Goal: Task Accomplishment & Management: Manage account settings

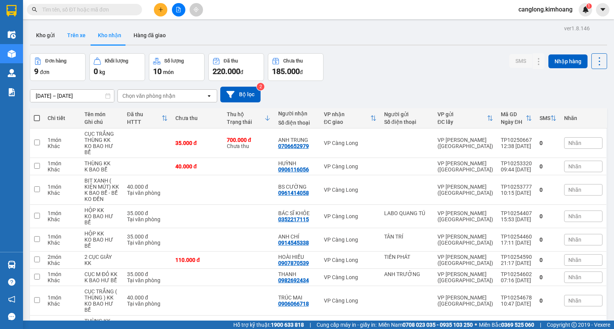
click at [78, 36] on button "Trên xe" at bounding box center [76, 35] width 31 height 18
type input "[DATE] – [DATE]"
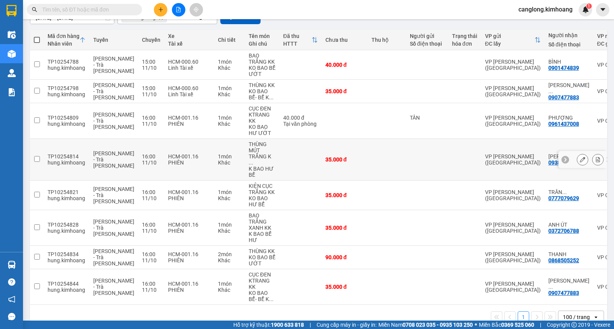
scroll to position [85, 0]
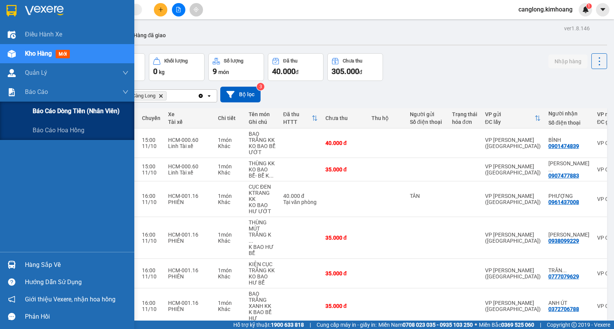
click at [47, 115] on span "Báo cáo dòng tiền (nhân viên)" at bounding box center [76, 111] width 87 height 10
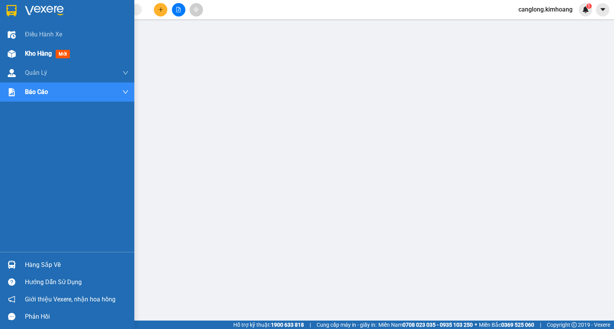
click at [19, 55] on div "Kho hàng mới" at bounding box center [67, 53] width 134 height 19
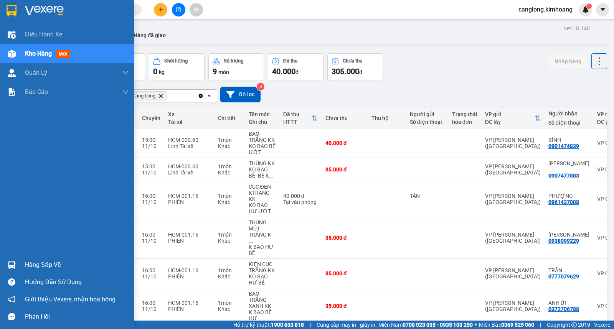
click at [48, 264] on div "Hàng sắp về" at bounding box center [77, 265] width 104 height 12
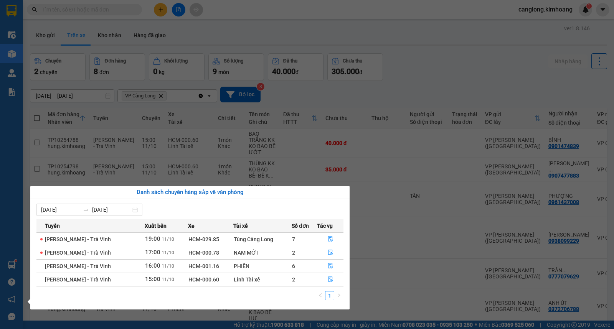
click at [434, 70] on section "Kết quả tìm kiếm ( 0 ) Bộ lọc No Data canglong.kimhoang 1 Điều hành xe Kho hàng…" at bounding box center [307, 164] width 614 height 329
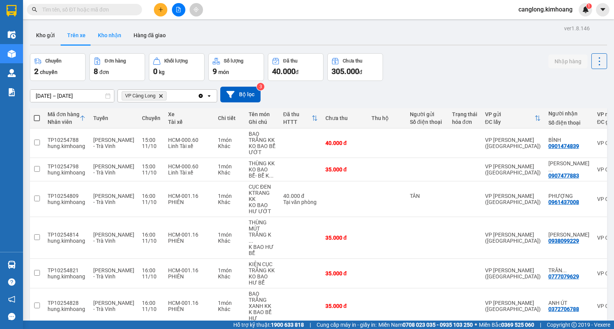
click at [121, 38] on button "Kho nhận" at bounding box center [110, 35] width 36 height 18
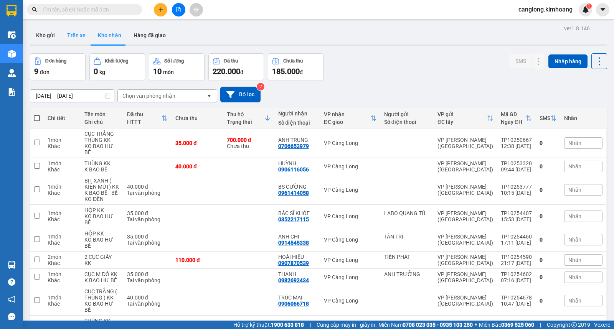
click at [82, 35] on button "Trên xe" at bounding box center [76, 35] width 31 height 18
type input "[DATE] – [DATE]"
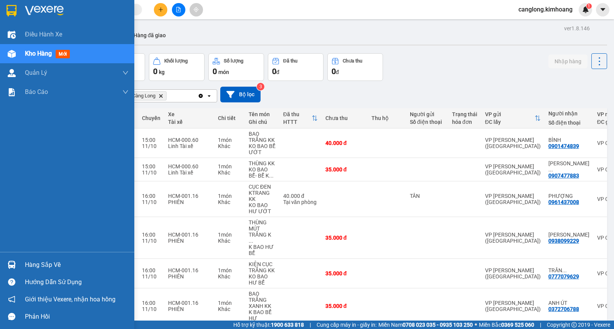
click at [23, 262] on div "Hàng sắp về" at bounding box center [67, 264] width 134 height 17
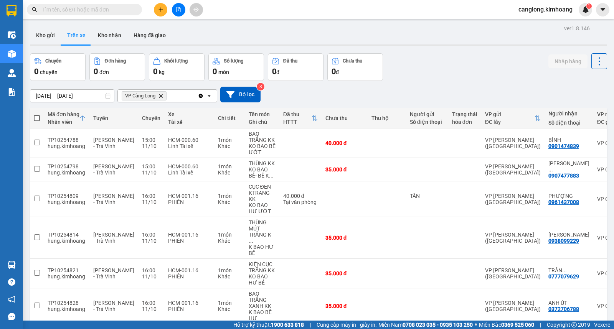
click at [414, 78] on section "Kết quả tìm kiếm ( 0 ) Bộ lọc No Data canglong.kimhoang 1 Điều hành xe Kho hàng…" at bounding box center [307, 164] width 614 height 329
click at [113, 31] on button "Kho nhận" at bounding box center [110, 35] width 36 height 18
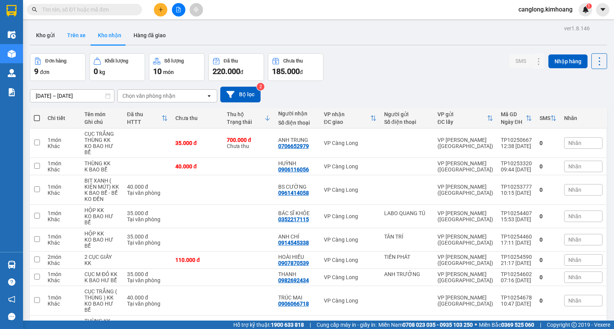
click at [76, 37] on button "Trên xe" at bounding box center [76, 35] width 31 height 18
type input "[DATE] – [DATE]"
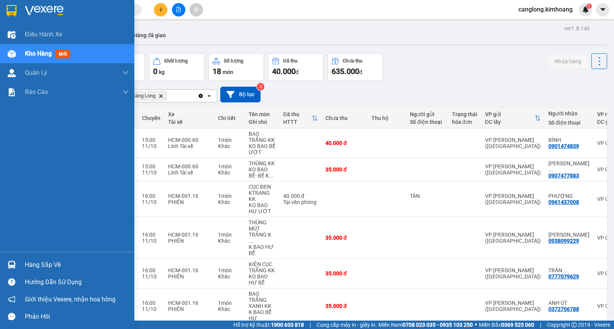
click at [57, 266] on div "Hàng sắp về" at bounding box center [77, 265] width 104 height 12
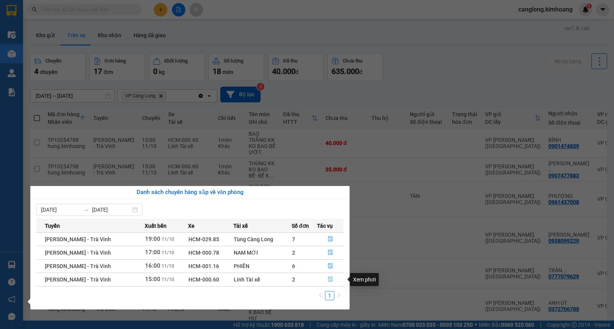
click at [328, 279] on icon "file-done" at bounding box center [330, 279] width 5 height 5
click at [327, 279] on main "ver 1.8.146 Kho gửi Trên xe Kho nhận Hàng đã giao Chuyến 4 chuyến Đơn hàng 17 đ…" at bounding box center [307, 160] width 614 height 321
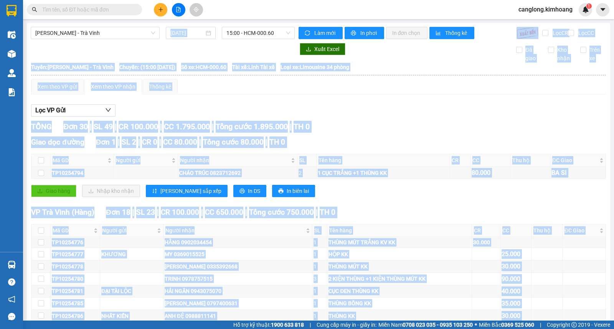
click at [419, 117] on div "Lọc VP Gửi" at bounding box center [318, 110] width 575 height 13
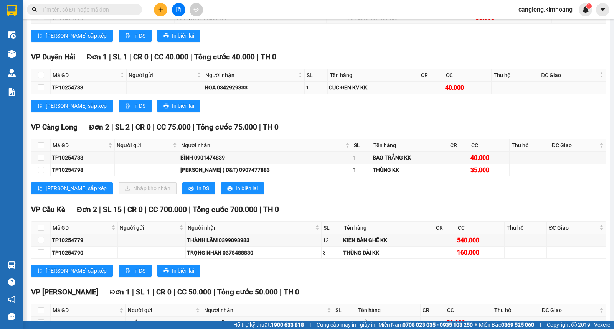
scroll to position [639, 0]
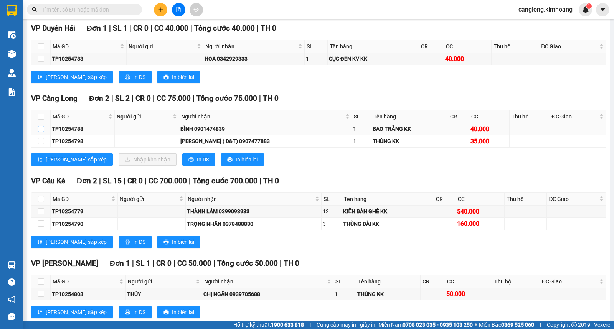
click at [41, 132] on input "checkbox" at bounding box center [41, 129] width 6 height 6
checkbox input "true"
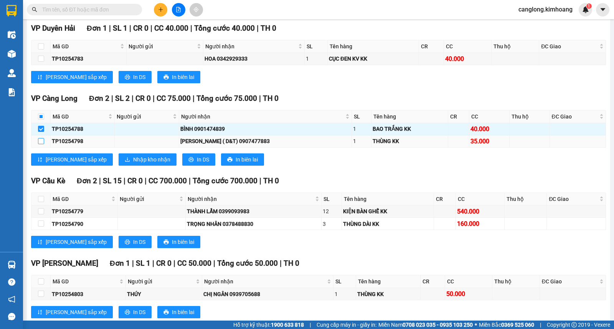
click at [41, 144] on input "checkbox" at bounding box center [41, 141] width 6 height 6
checkbox input "true"
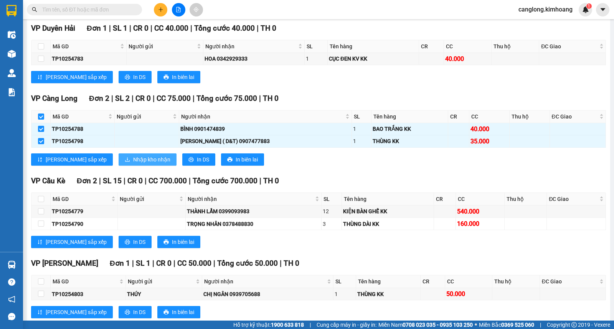
click at [119, 163] on button "Nhập kho nhận" at bounding box center [148, 159] width 58 height 12
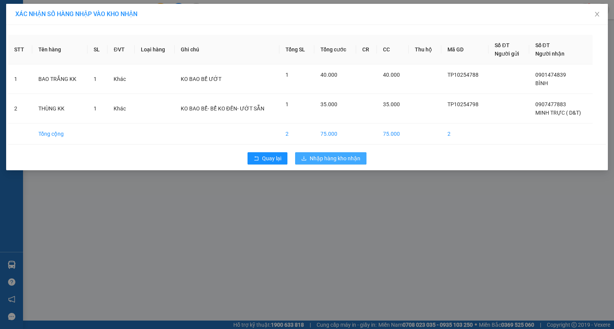
click at [317, 154] on span "Nhập hàng kho nhận" at bounding box center [335, 158] width 51 height 8
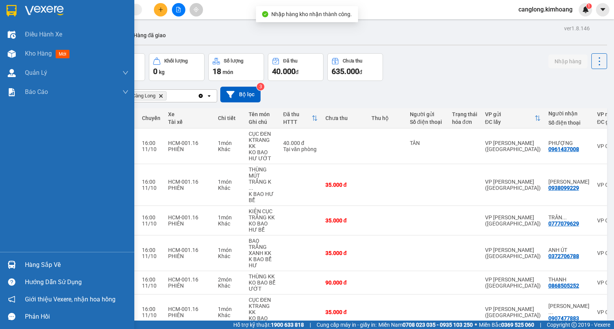
click at [24, 263] on div "Hàng sắp về" at bounding box center [67, 264] width 134 height 17
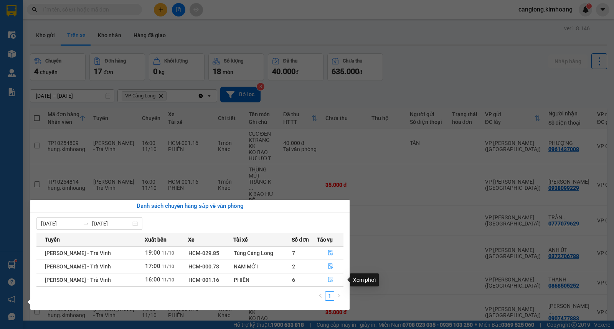
click at [329, 281] on icon "file-done" at bounding box center [330, 279] width 5 height 5
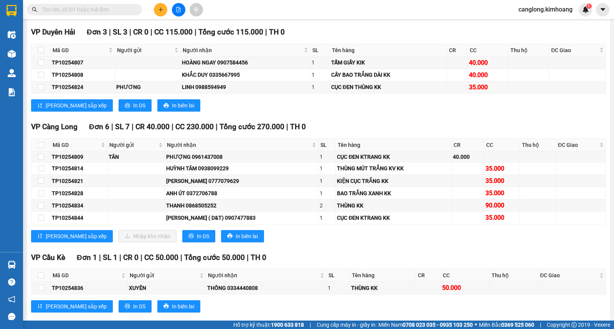
scroll to position [660, 0]
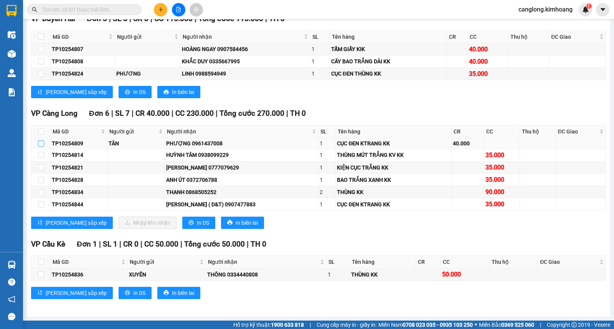
click at [41, 143] on input "checkbox" at bounding box center [41, 143] width 6 height 6
checkbox input "true"
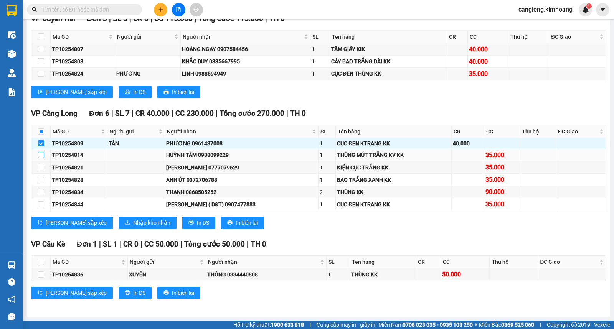
click at [41, 155] on input "checkbox" at bounding box center [41, 155] width 6 height 6
checkbox input "true"
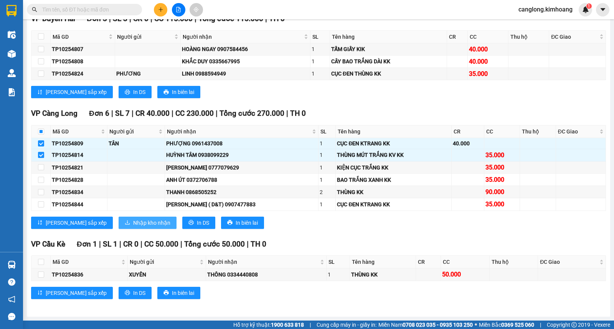
click at [133, 219] on span "Nhập kho nhận" at bounding box center [151, 223] width 37 height 8
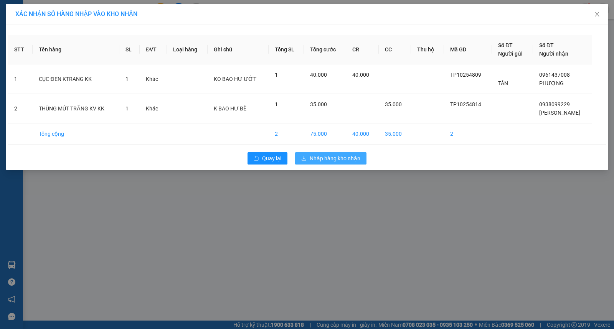
click at [325, 159] on span "Nhập hàng kho nhận" at bounding box center [335, 158] width 51 height 8
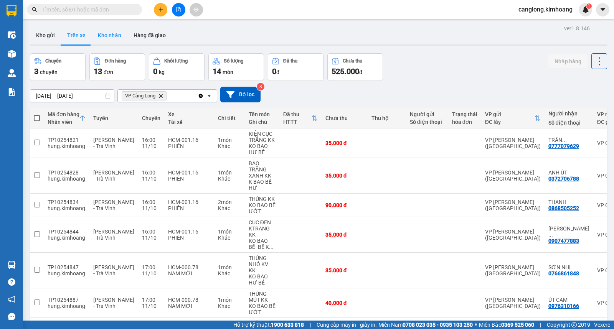
click at [113, 37] on button "Kho nhận" at bounding box center [110, 35] width 36 height 18
type input "[DATE] – [DATE]"
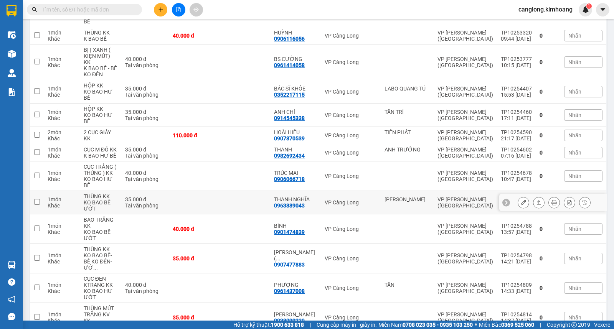
scroll to position [132, 0]
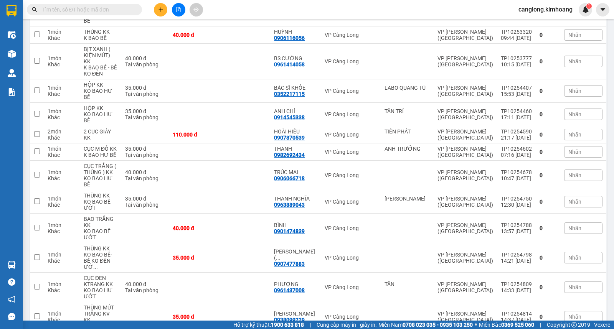
click at [122, 9] on input "text" at bounding box center [87, 9] width 91 height 8
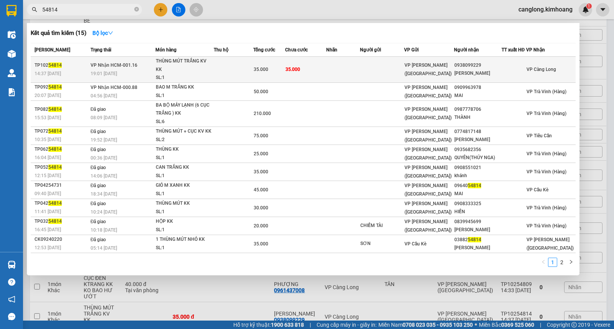
type input "54814"
click at [317, 68] on td "35.000" at bounding box center [305, 70] width 41 height 26
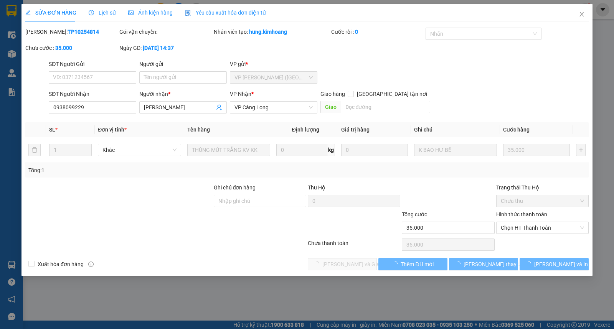
type input "0938099229"
type input "[PERSON_NAME]"
type input "35.000"
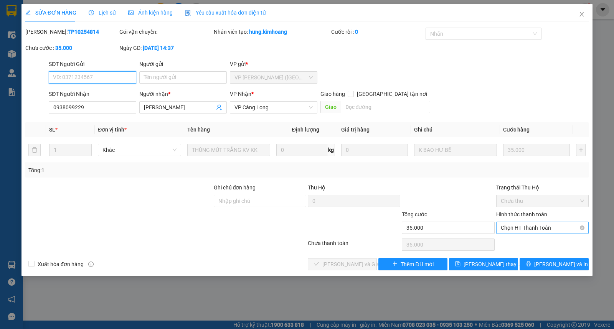
click at [526, 227] on span "Chọn HT Thanh Toán" at bounding box center [542, 228] width 83 height 12
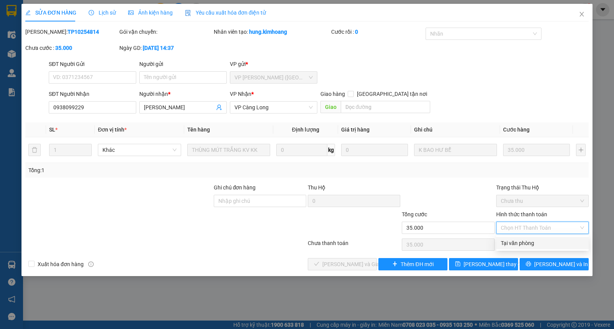
click at [522, 241] on div "Tại văn phòng" at bounding box center [542, 243] width 83 height 8
type input "0"
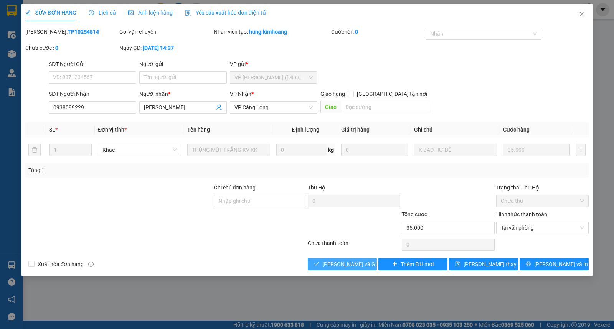
click at [344, 266] on span "Lưu và Giao hàng" at bounding box center [359, 264] width 74 height 8
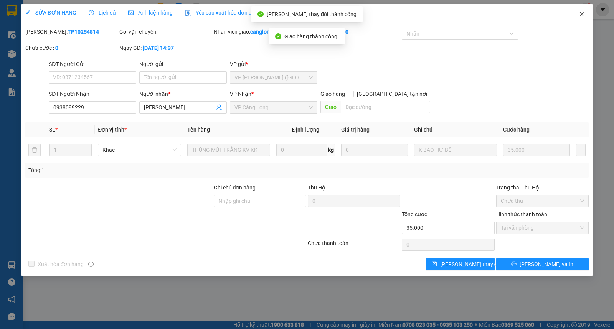
click at [581, 13] on icon "close" at bounding box center [582, 14] width 6 height 6
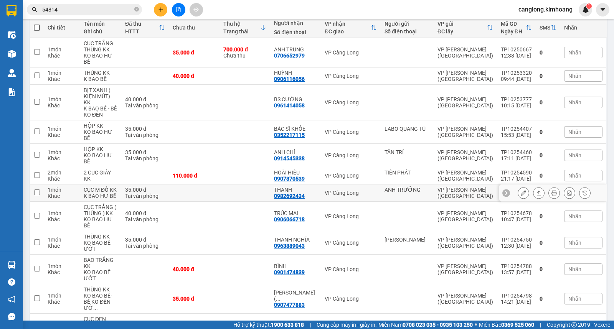
scroll to position [108, 0]
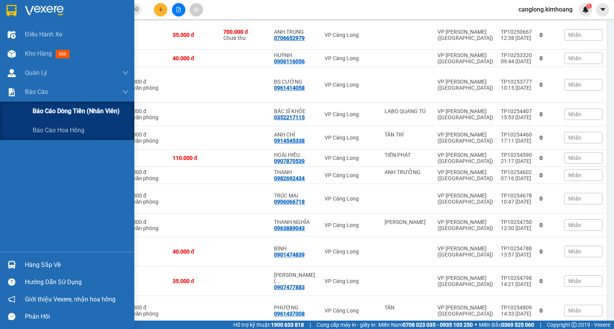
click at [38, 110] on span "Báo cáo dòng tiền (nhân viên)" at bounding box center [76, 111] width 87 height 10
